Goal: Information Seeking & Learning: Learn about a topic

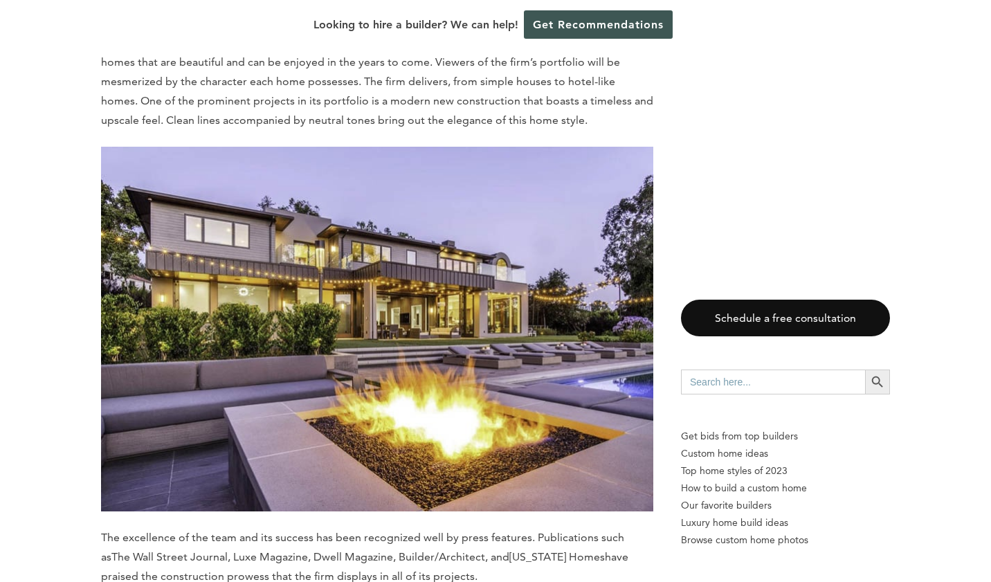
scroll to position [8203, 0]
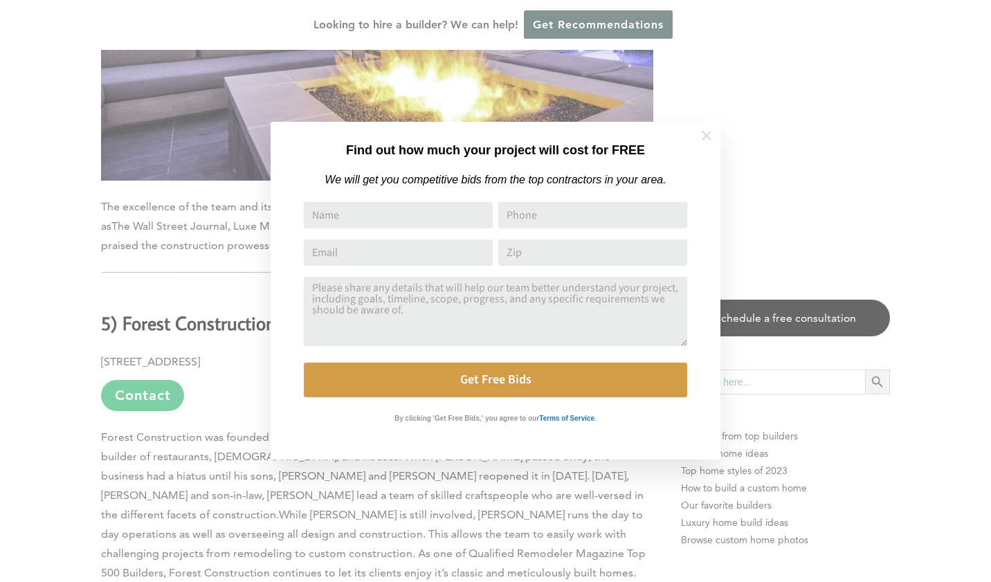
click at [704, 125] on button at bounding box center [706, 135] width 48 height 48
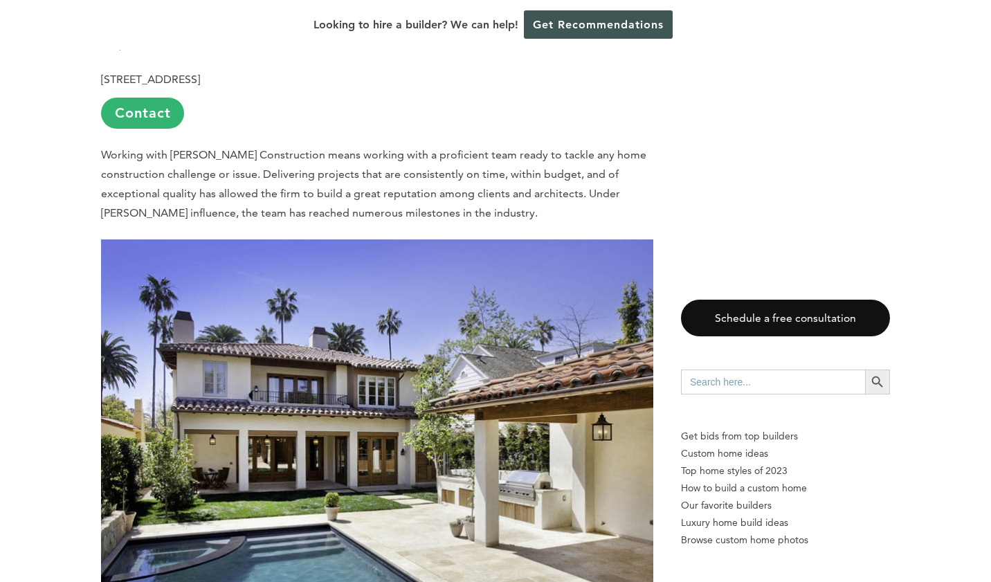
scroll to position [2511, 0]
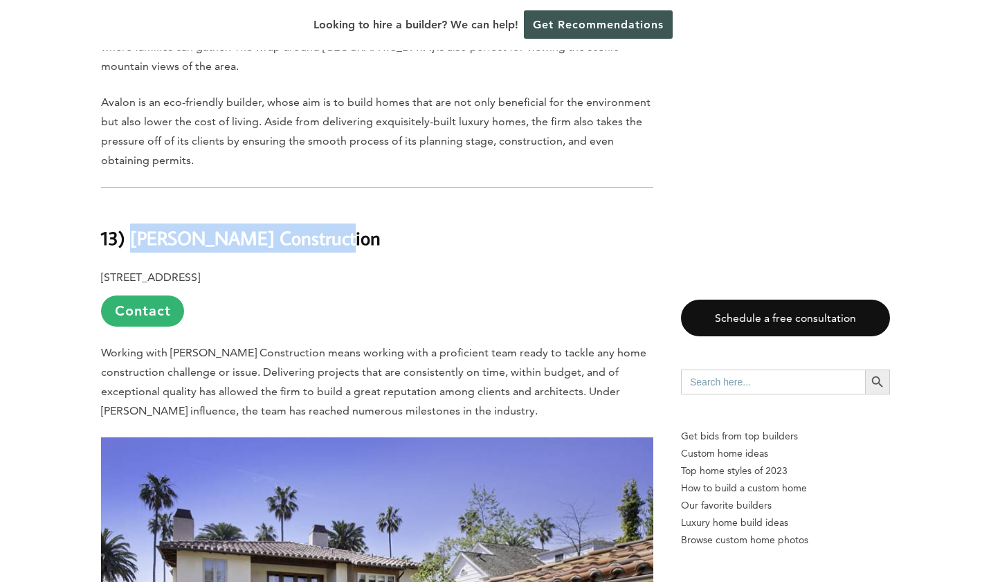
drag, startPoint x: 137, startPoint y: 174, endPoint x: 418, endPoint y: 179, distance: 281.0
click at [418, 204] on h2 "13) [PERSON_NAME] Construction" at bounding box center [377, 228] width 552 height 48
copy b "[PERSON_NAME] Construction"
click at [418, 204] on h2 "13) [PERSON_NAME] Construction" at bounding box center [377, 228] width 552 height 48
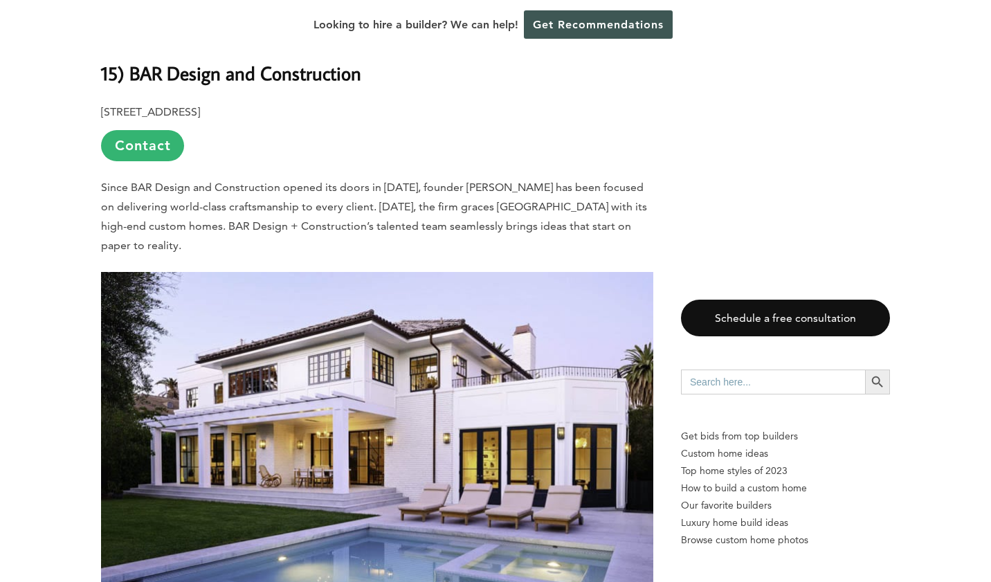
scroll to position [1100, 0]
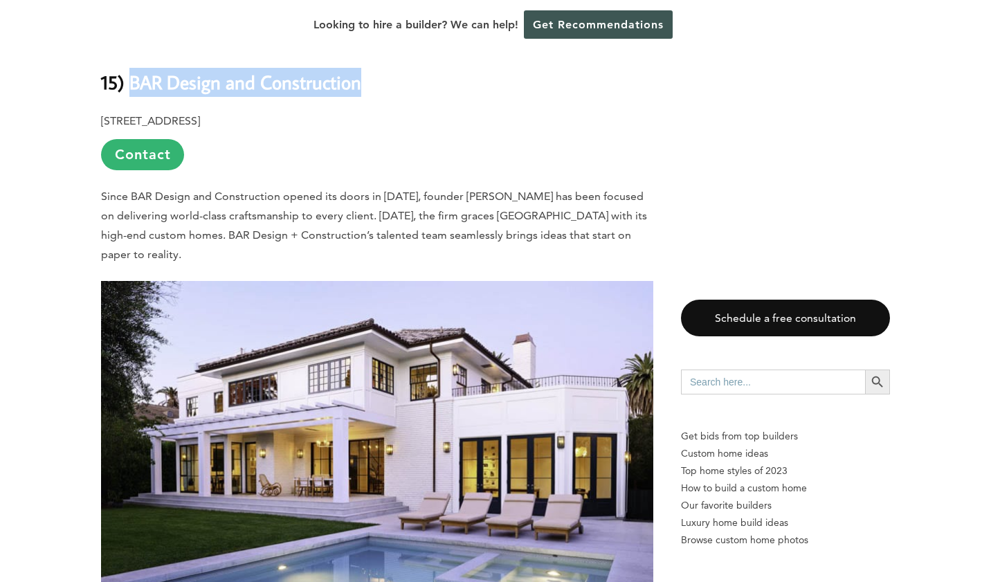
drag, startPoint x: 136, startPoint y: 75, endPoint x: 425, endPoint y: 75, distance: 289.3
click at [425, 75] on h2 "15) BAR Design and Construction" at bounding box center [377, 72] width 552 height 48
copy b "BAR Design and Construction"
click at [425, 75] on h2 "15) BAR Design and Construction" at bounding box center [377, 72] width 552 height 48
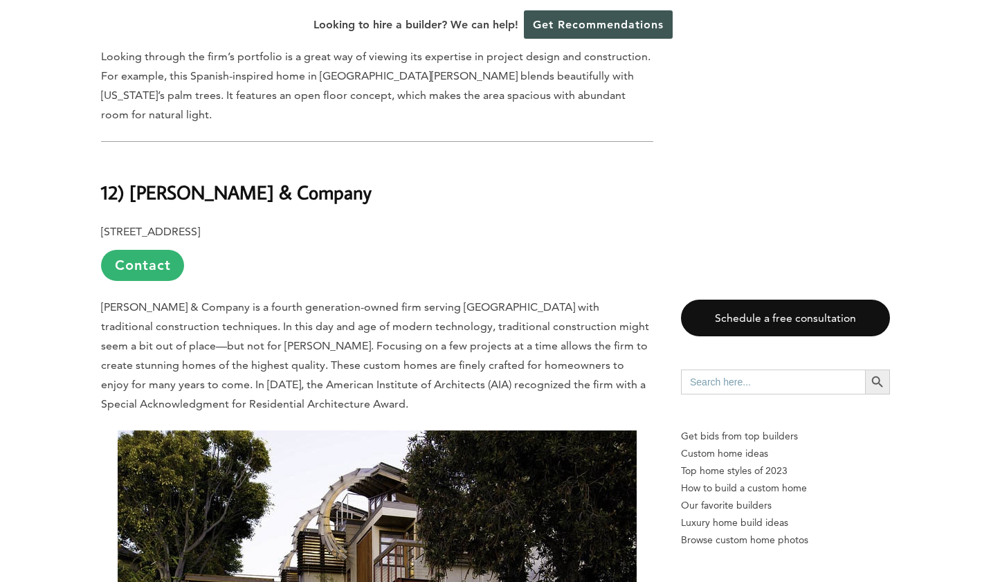
scroll to position [2911, 0]
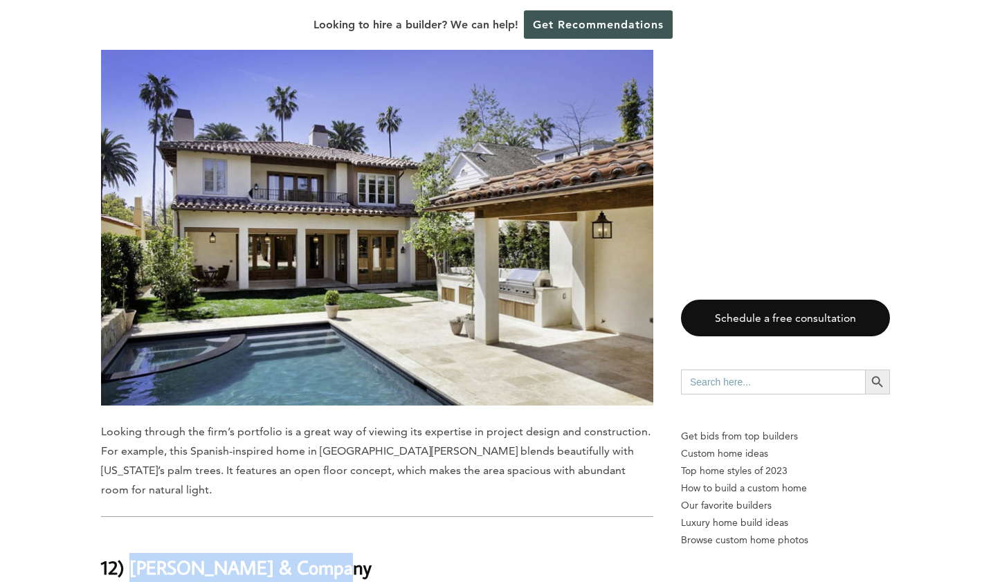
drag, startPoint x: 131, startPoint y: 484, endPoint x: 340, endPoint y: 484, distance: 208.3
click at [340, 534] on h2 "12) [PERSON_NAME] & Company" at bounding box center [377, 558] width 552 height 48
copy b "[PERSON_NAME] & Company"
click at [340, 534] on h2 "12) [PERSON_NAME] & Company" at bounding box center [377, 558] width 552 height 48
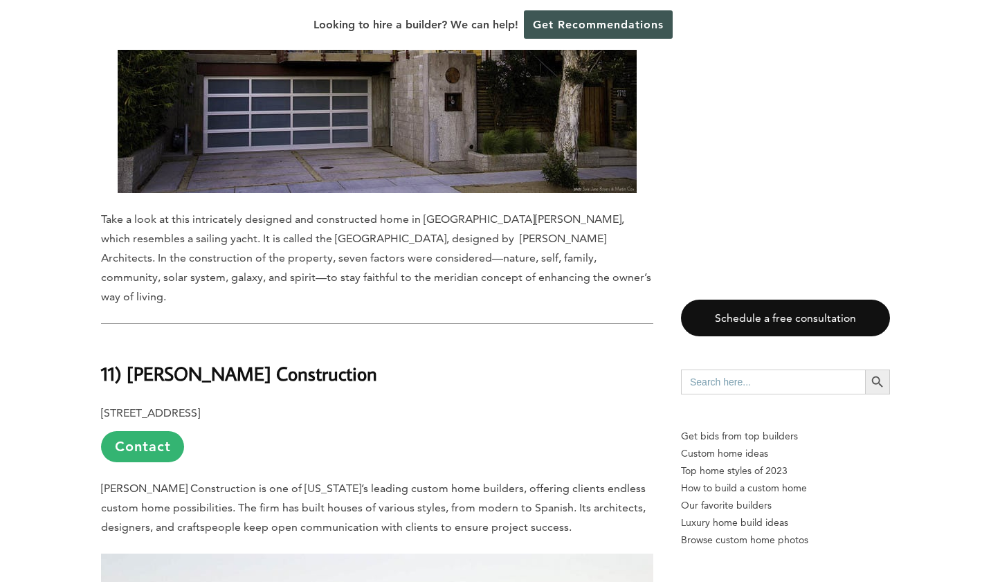
scroll to position [3904, 0]
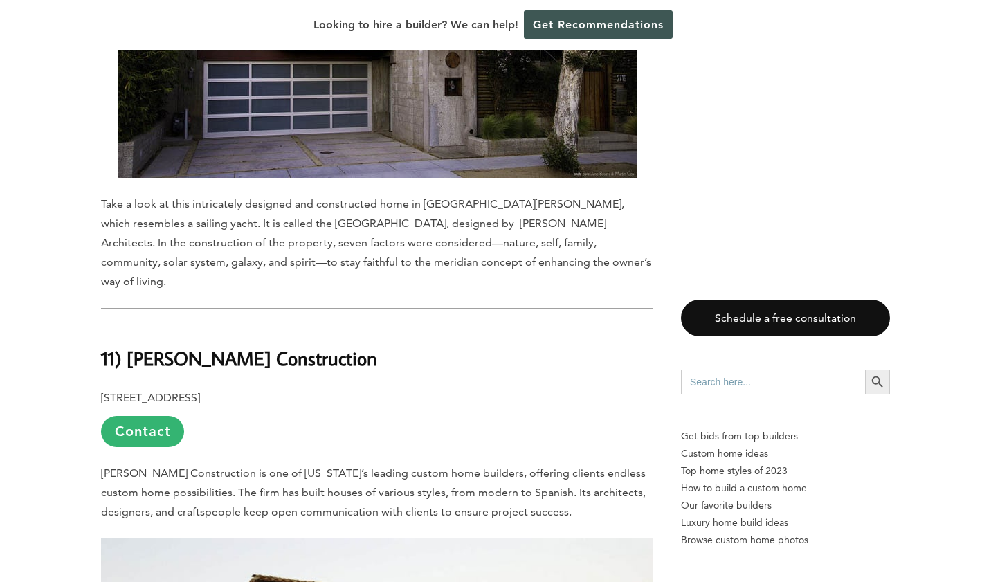
drag, startPoint x: 132, startPoint y: 255, endPoint x: 439, endPoint y: 255, distance: 307.3
click at [440, 325] on h2 "11) [PERSON_NAME] Construction" at bounding box center [377, 349] width 552 height 48
copy b "[PERSON_NAME] Construction"
click at [439, 325] on h2 "11) [PERSON_NAME] Construction" at bounding box center [377, 349] width 552 height 48
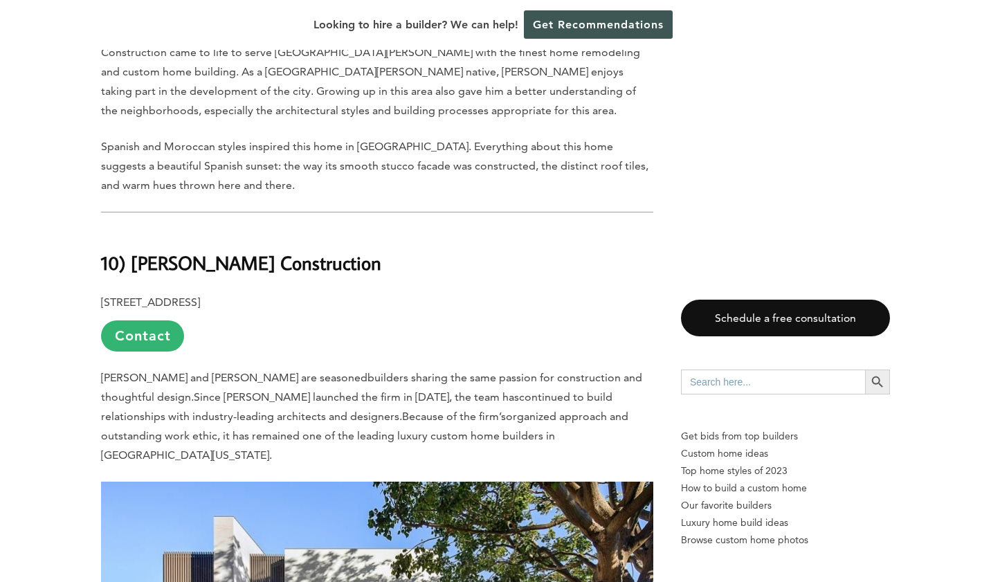
scroll to position [4793, 0]
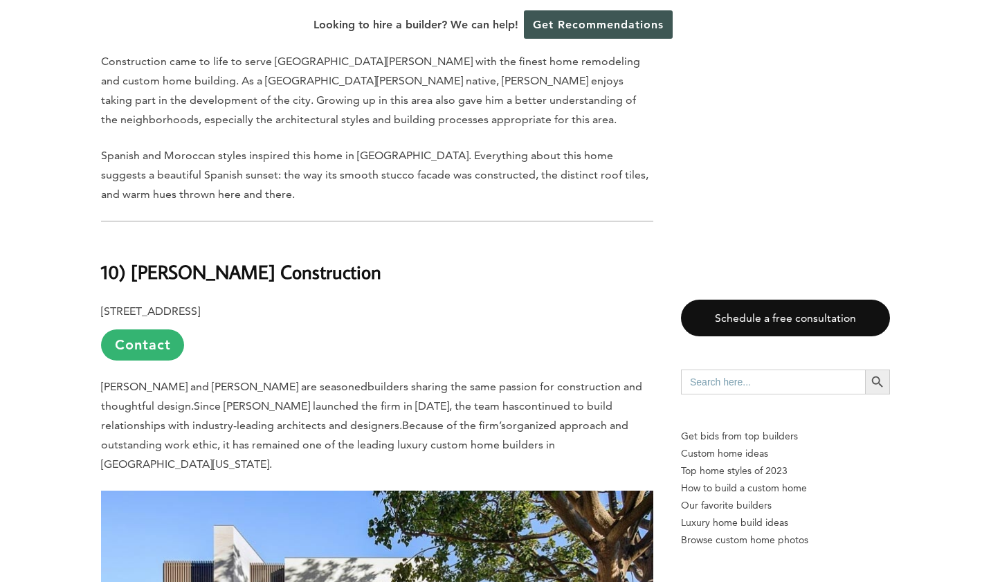
drag, startPoint x: 138, startPoint y: 171, endPoint x: 415, endPoint y: 173, distance: 277.5
click at [415, 238] on h2 "10) [PERSON_NAME] Construction" at bounding box center [377, 262] width 552 height 48
copy b "[PERSON_NAME] Construction"
click at [415, 238] on h2 "10) [PERSON_NAME] Construction" at bounding box center [377, 262] width 552 height 48
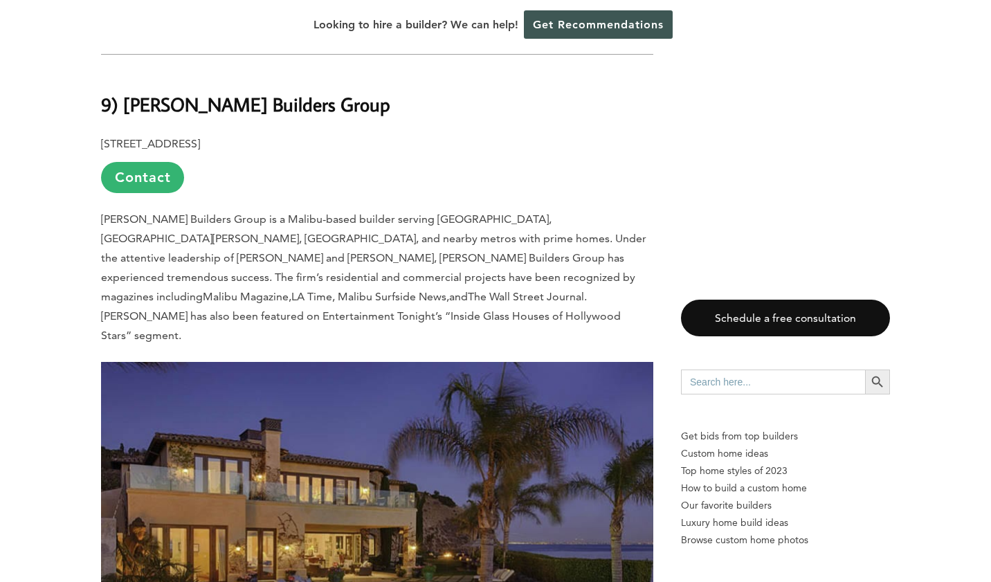
scroll to position [5558, 0]
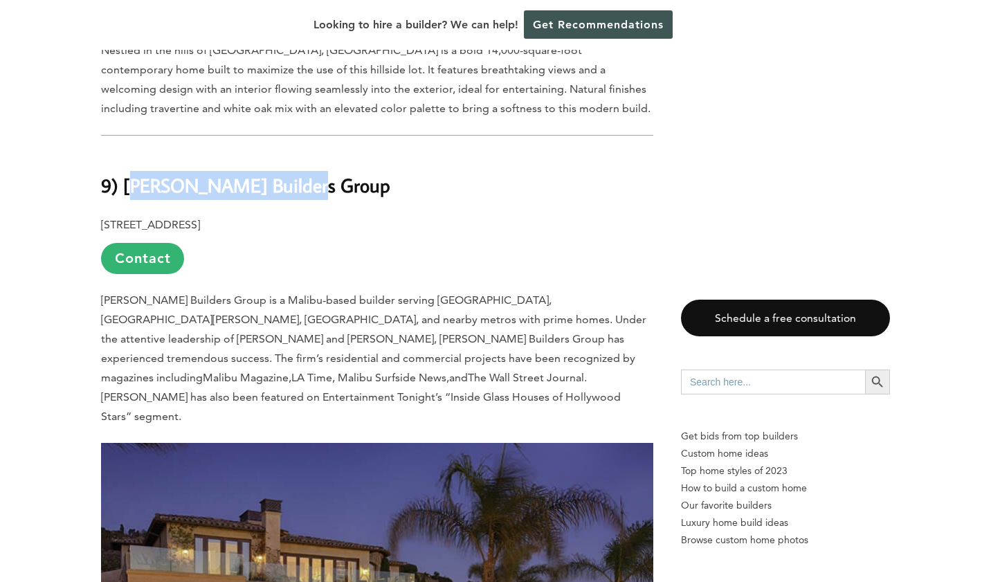
drag, startPoint x: 129, startPoint y: 66, endPoint x: 326, endPoint y: 71, distance: 196.6
click at [326, 152] on h2 "9) [PERSON_NAME] Builders Group" at bounding box center [377, 176] width 552 height 48
click at [311, 152] on h2 "9) [PERSON_NAME] Builders Group" at bounding box center [377, 176] width 552 height 48
drag, startPoint x: 304, startPoint y: 66, endPoint x: 126, endPoint y: 69, distance: 177.9
click at [126, 173] on b "9) [PERSON_NAME] Builders Group" at bounding box center [245, 185] width 289 height 24
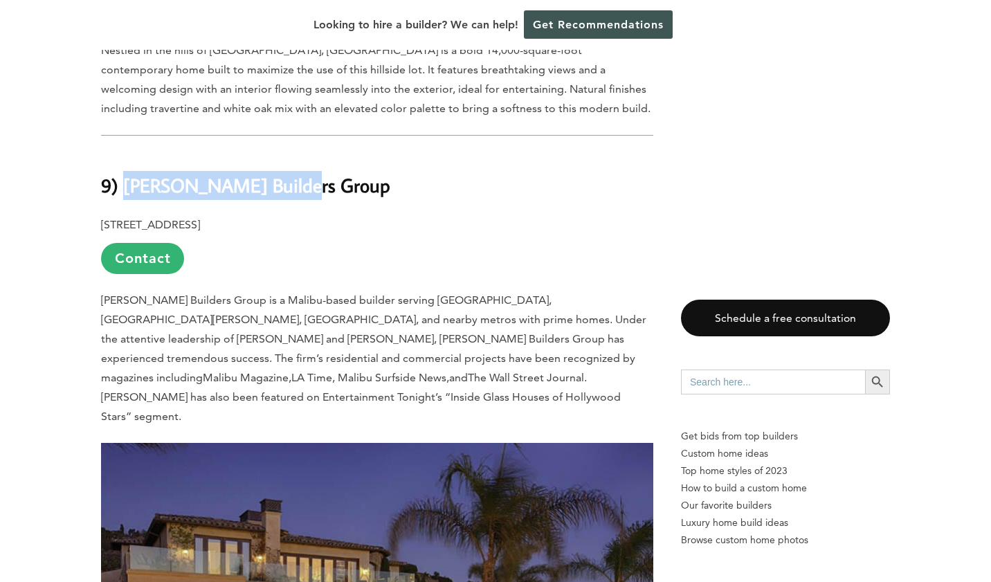
copy b "[PERSON_NAME] Builders Group"
click at [126, 173] on b "9) [PERSON_NAME] Builders Group" at bounding box center [245, 185] width 289 height 24
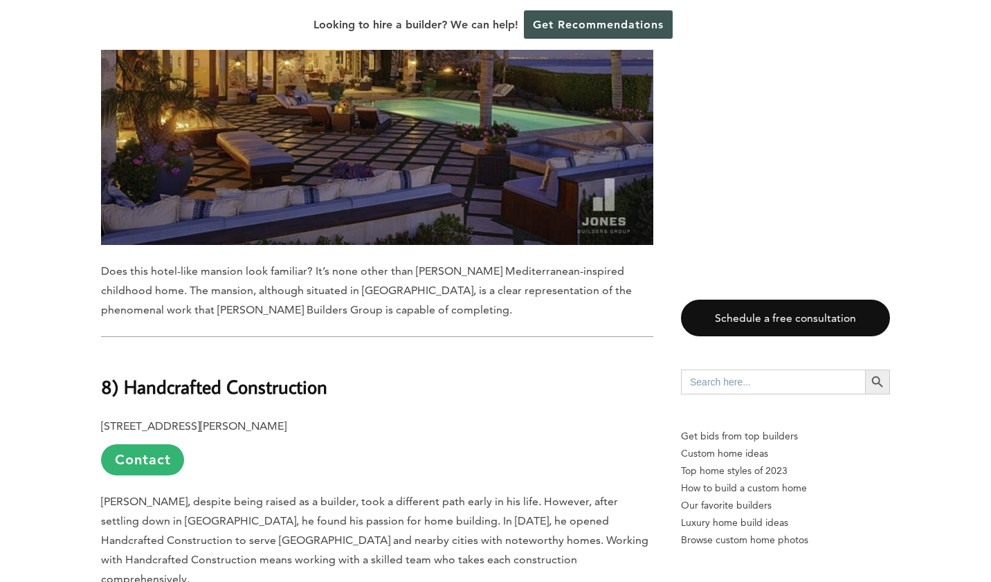
scroll to position [6156, 0]
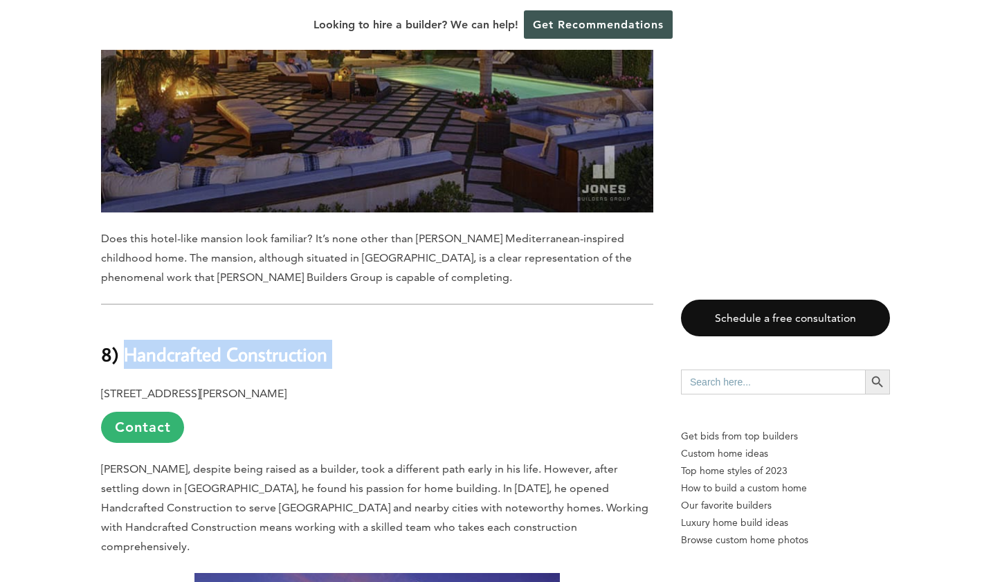
drag, startPoint x: 129, startPoint y: 197, endPoint x: 388, endPoint y: 217, distance: 259.6
copy div "Handcrafted Construction"
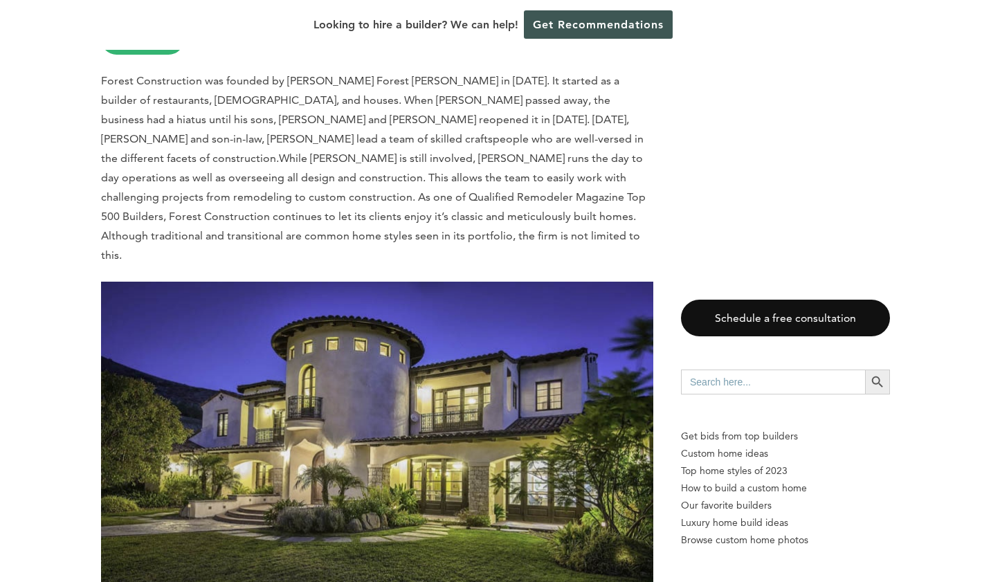
scroll to position [8223, 0]
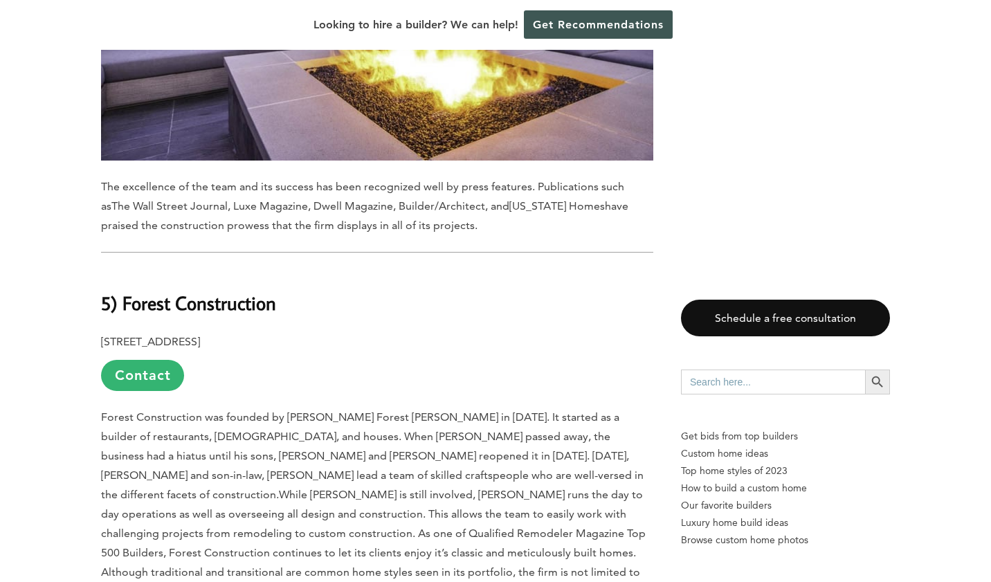
drag, startPoint x: 126, startPoint y: 111, endPoint x: 338, endPoint y: 117, distance: 211.9
click at [338, 269] on h2 "5) Forest Construction" at bounding box center [377, 293] width 552 height 48
copy b "Forest Construction"
click at [338, 269] on h2 "5) Forest Construction" at bounding box center [377, 293] width 552 height 48
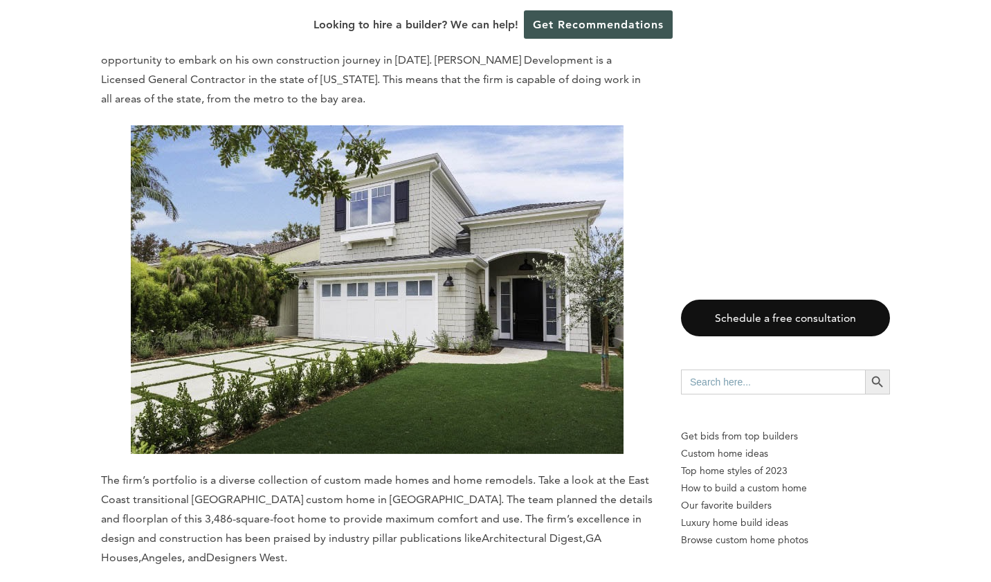
scroll to position [10396, 0]
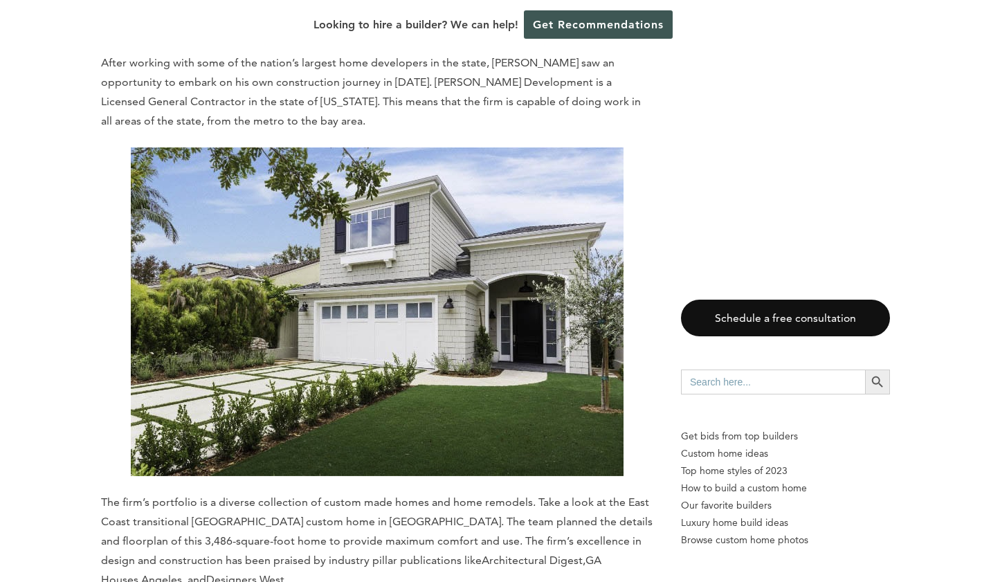
drag, startPoint x: 127, startPoint y: 399, endPoint x: 344, endPoint y: 403, distance: 217.3
copy b "[PERSON_NAME] Builders"
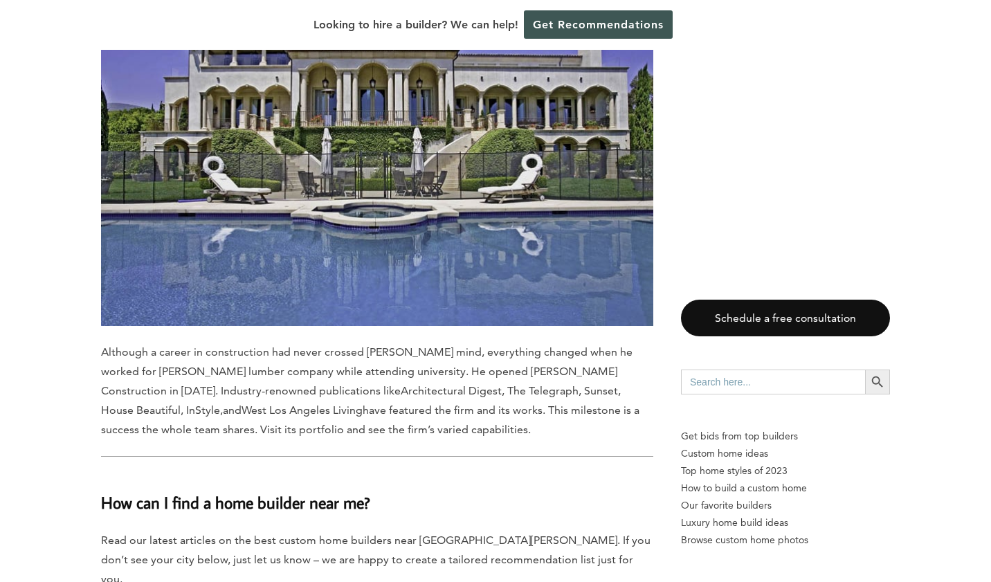
scroll to position [12129, 0]
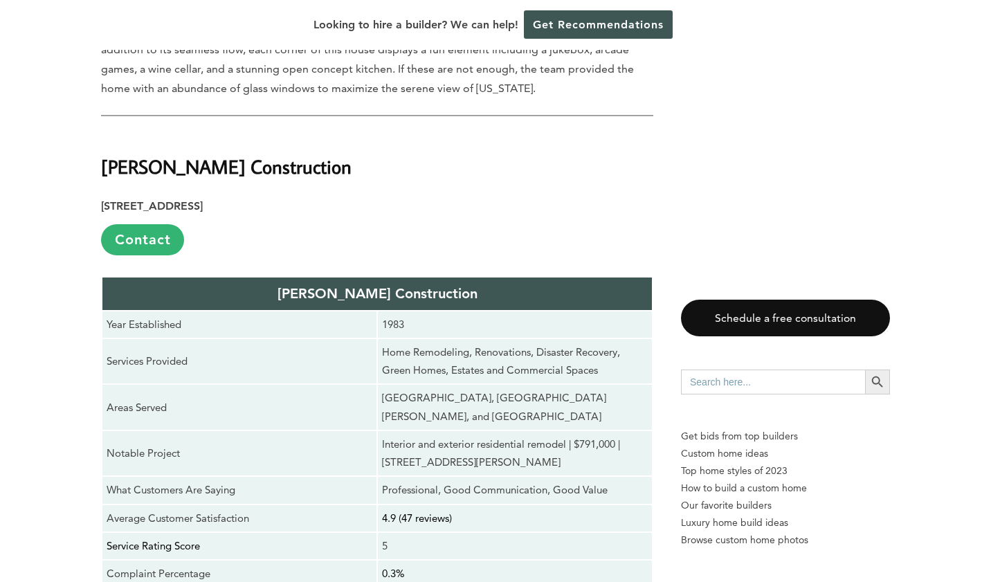
scroll to position [2945, 0]
